Goal: Information Seeking & Learning: Find specific fact

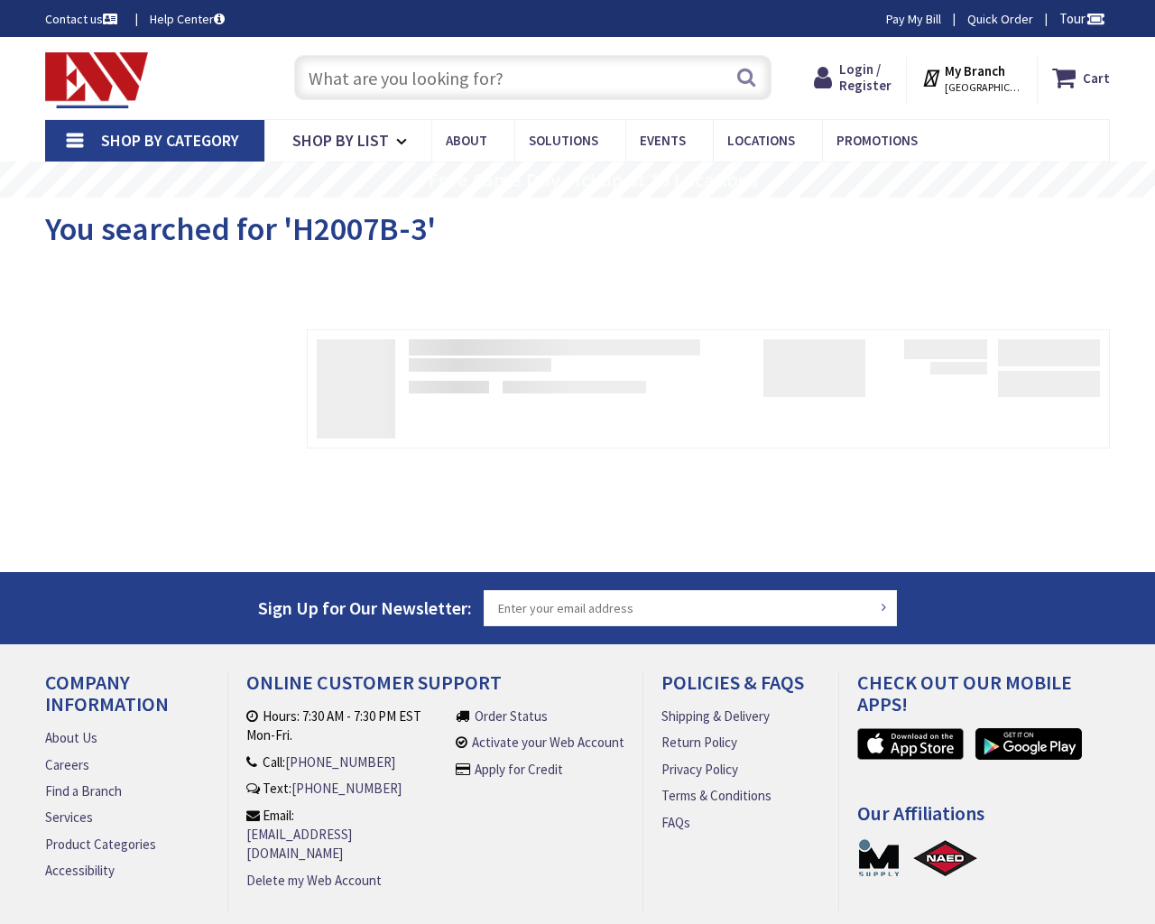
type input "El Oso Grande Pollinator Habitat, [STREET_ADDRESS][PERSON_NAME]"
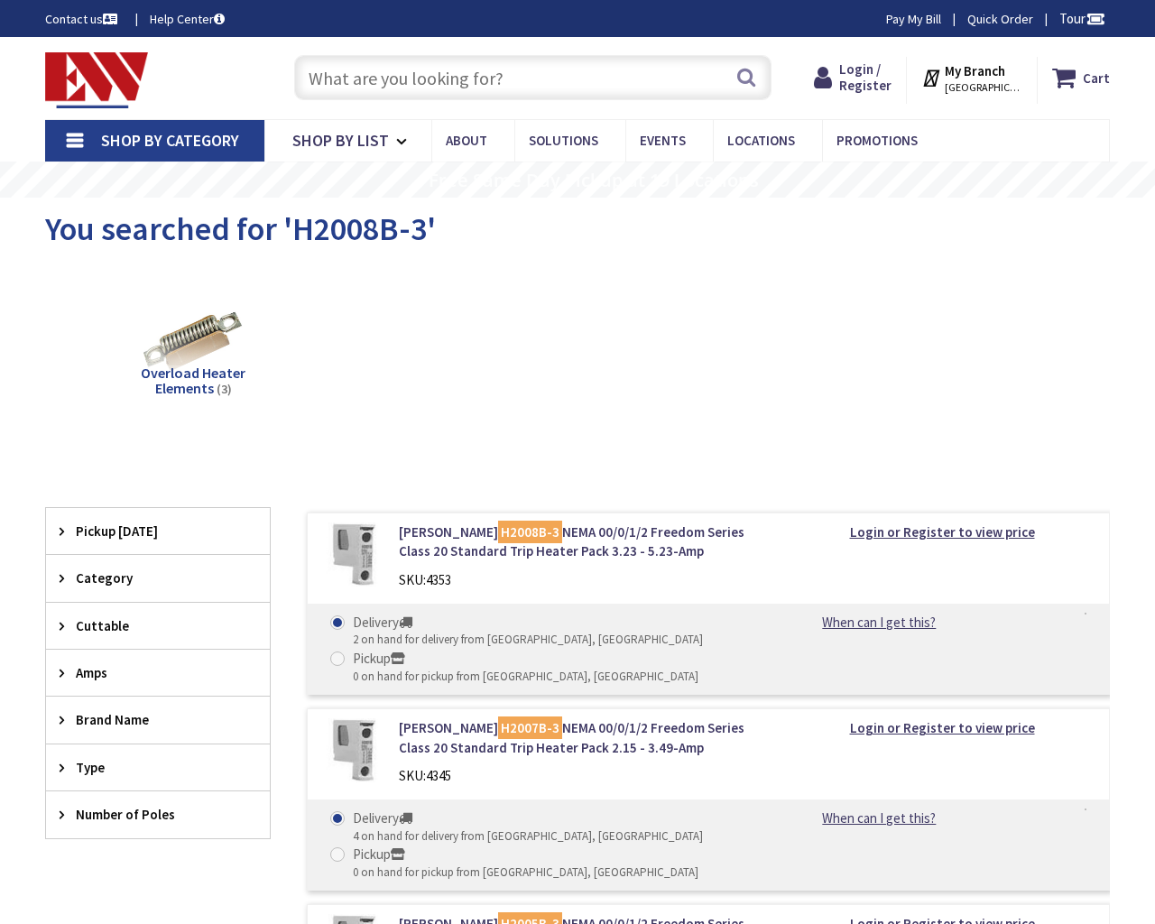
type input "El Oso Grande Pollinator Habitat, [STREET_ADDRESS][PERSON_NAME]"
